Goal: Information Seeking & Learning: Learn about a topic

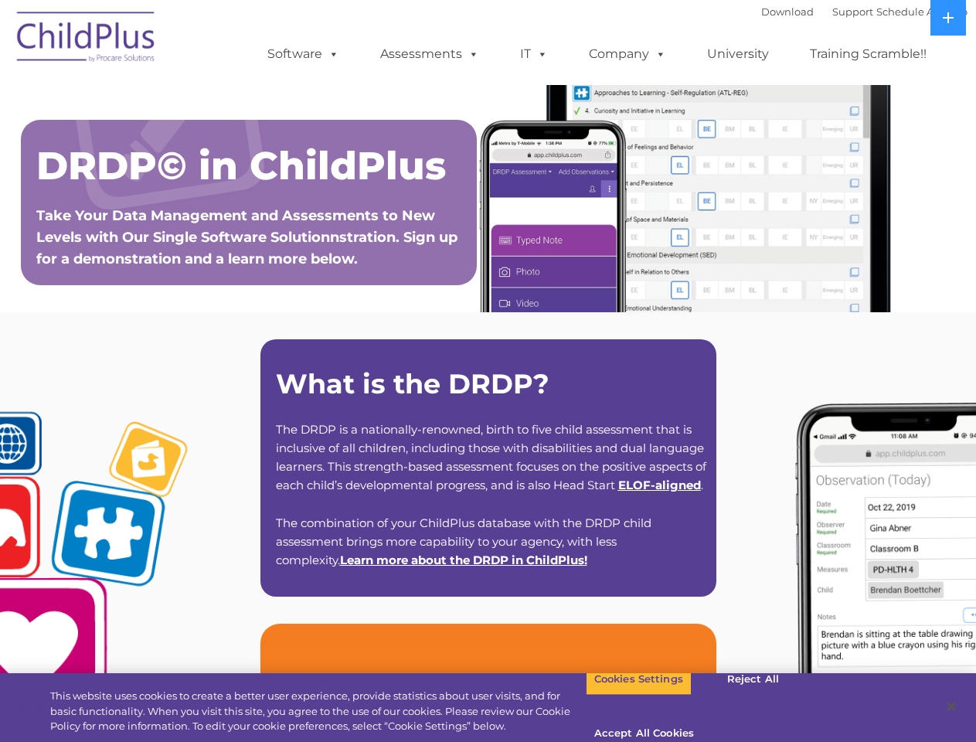
click at [488, 371] on strong "What is the DRDP?" at bounding box center [413, 383] width 274 height 33
click at [331, 53] on span at bounding box center [330, 53] width 17 height 15
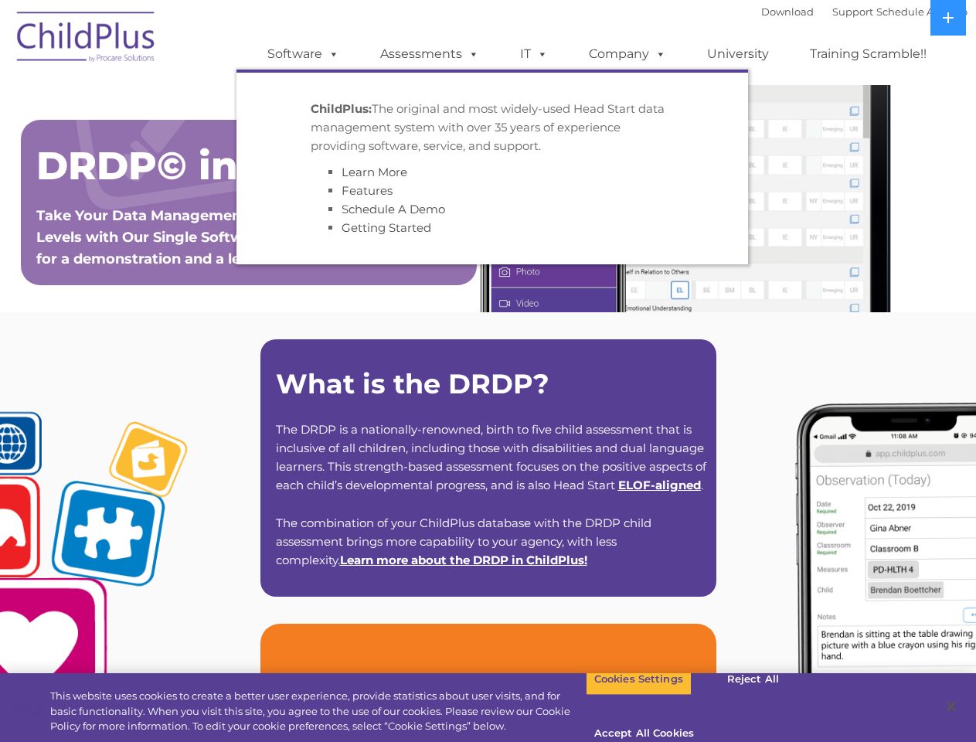
click at [471, 53] on span at bounding box center [470, 53] width 17 height 15
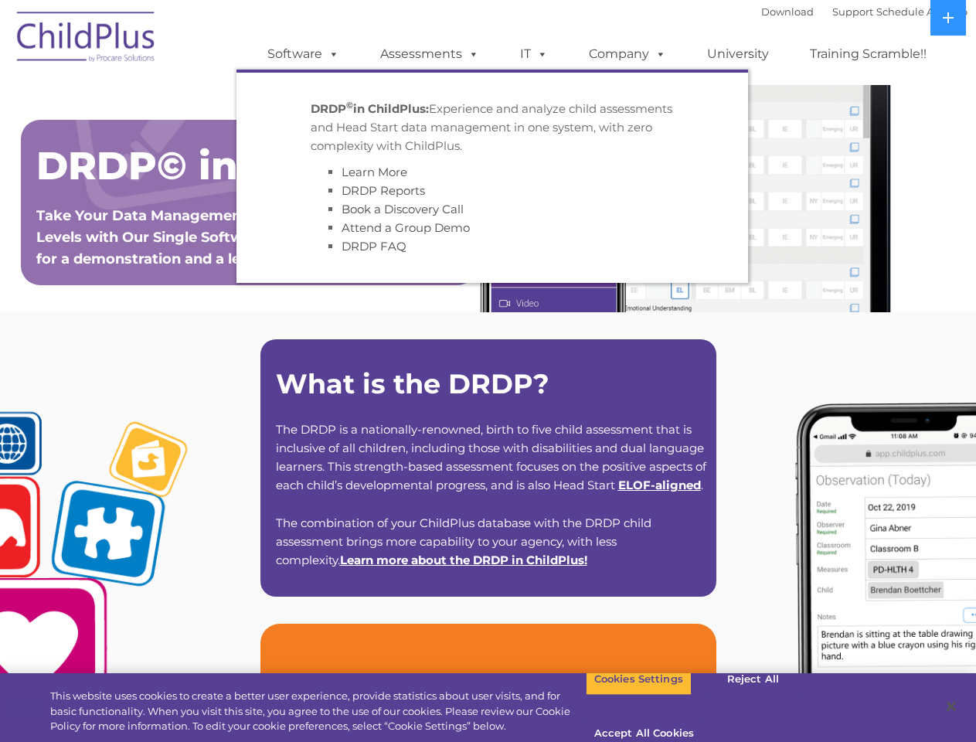
click at [534, 54] on span at bounding box center [539, 53] width 17 height 15
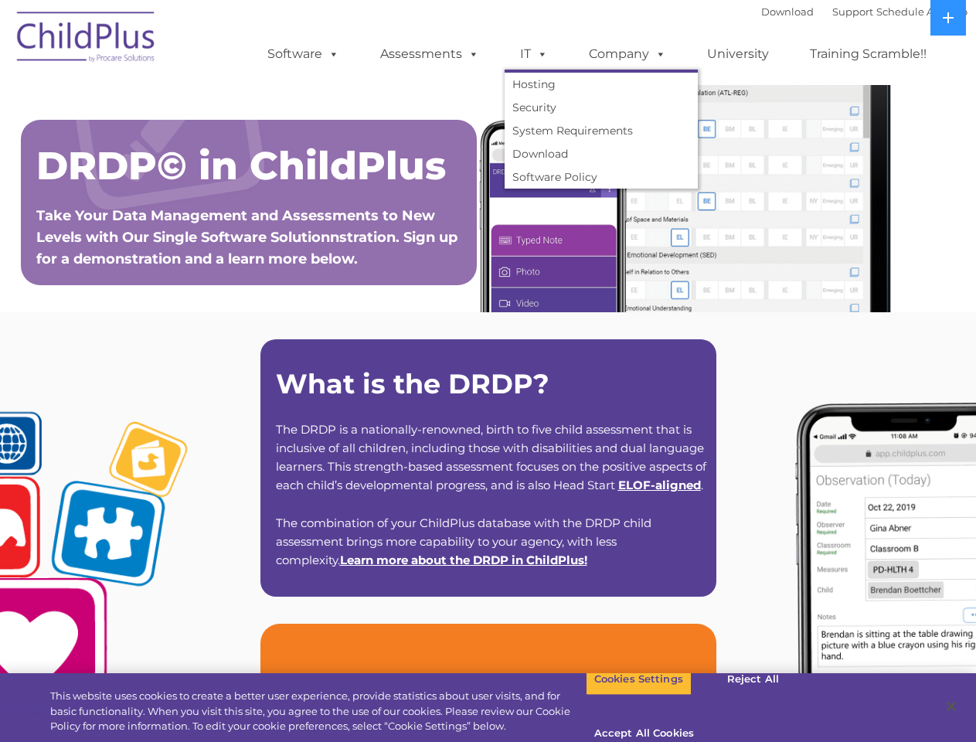
click at [540, 53] on span at bounding box center [539, 53] width 17 height 15
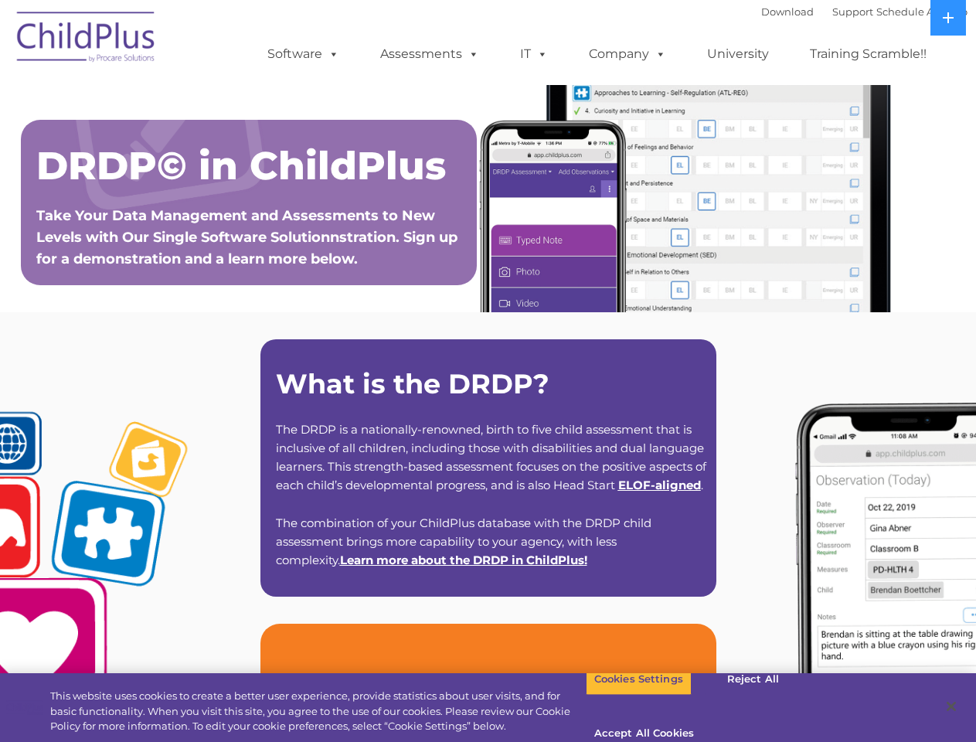
click at [627, 54] on link "Company" at bounding box center [628, 54] width 108 height 31
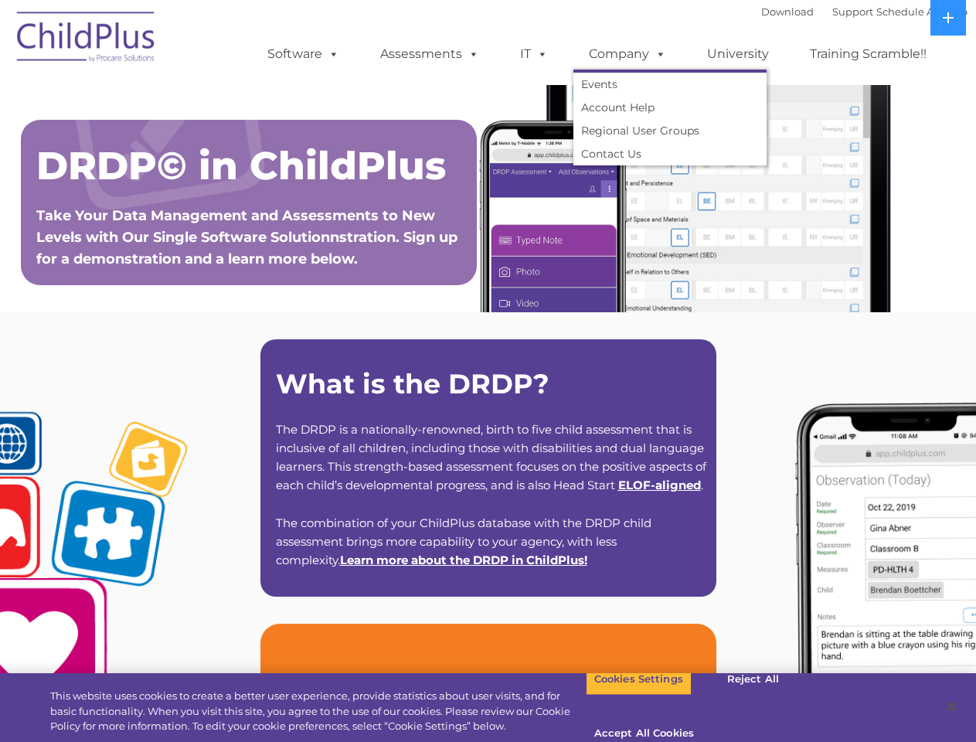
click at [657, 53] on span at bounding box center [657, 53] width 17 height 15
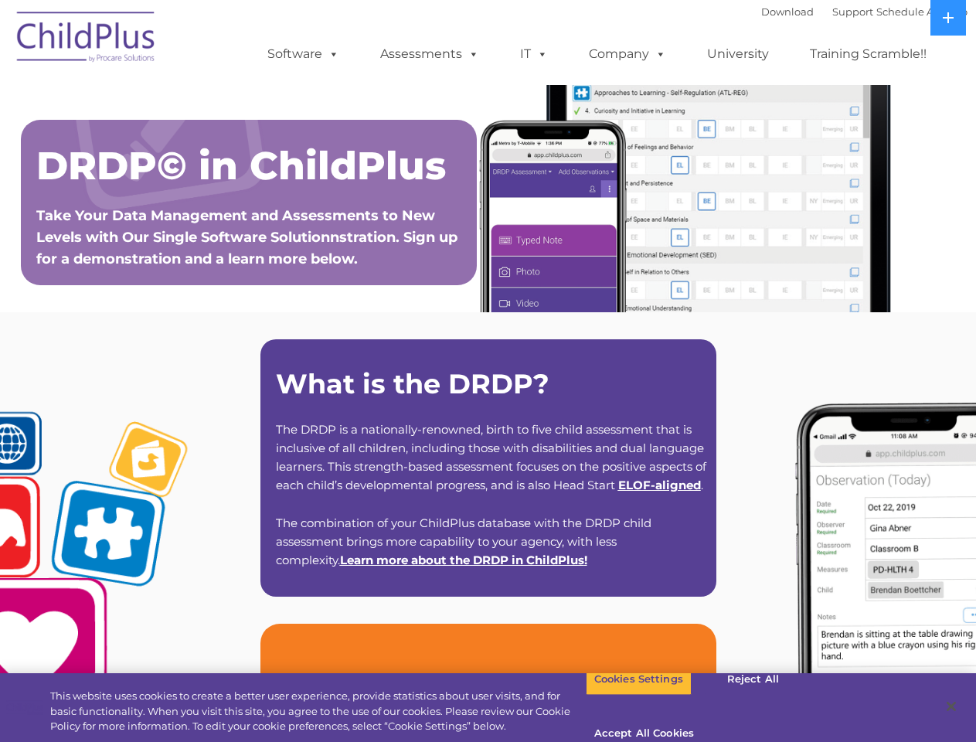
click at [949, 18] on icon at bounding box center [948, 17] width 11 height 11
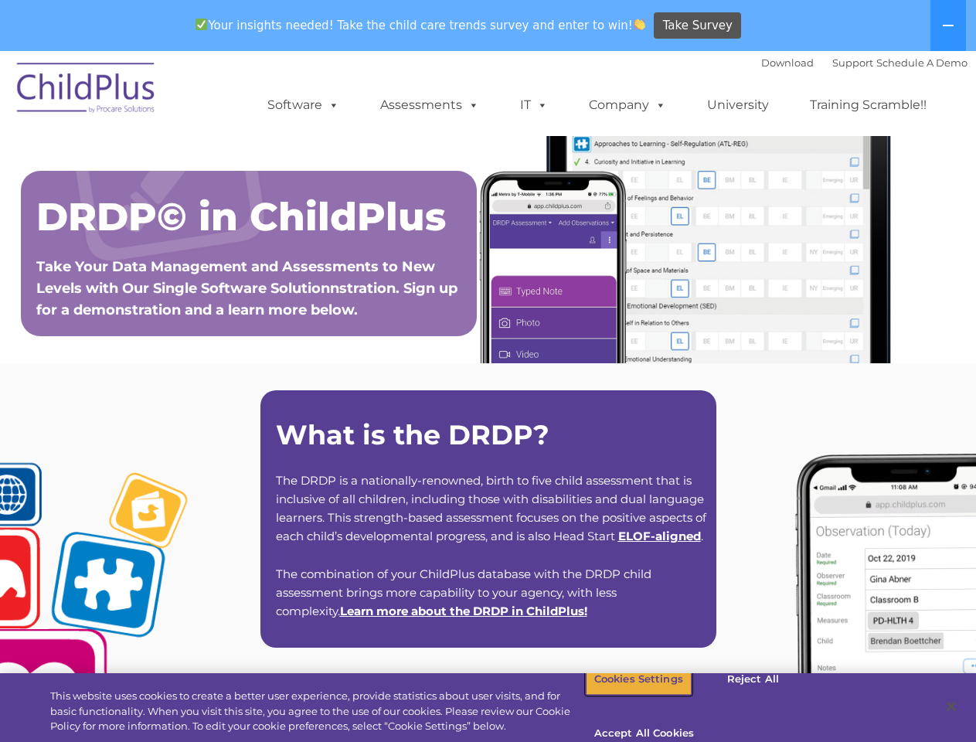
click at [627, 696] on button "Cookies Settings" at bounding box center [639, 679] width 106 height 32
